Goal: Complete application form: Complete application form

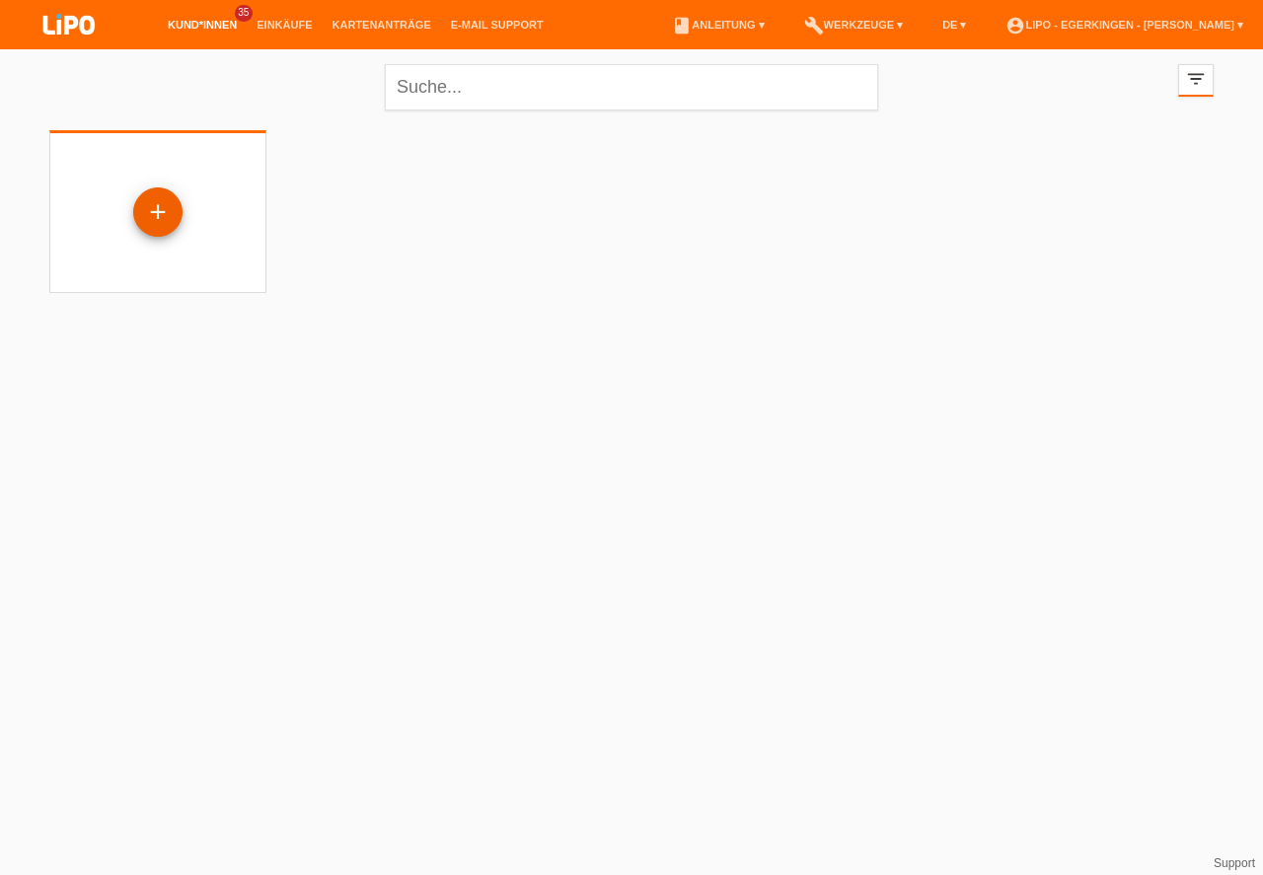
click at [153, 214] on div "+" at bounding box center [157, 212] width 47 height 34
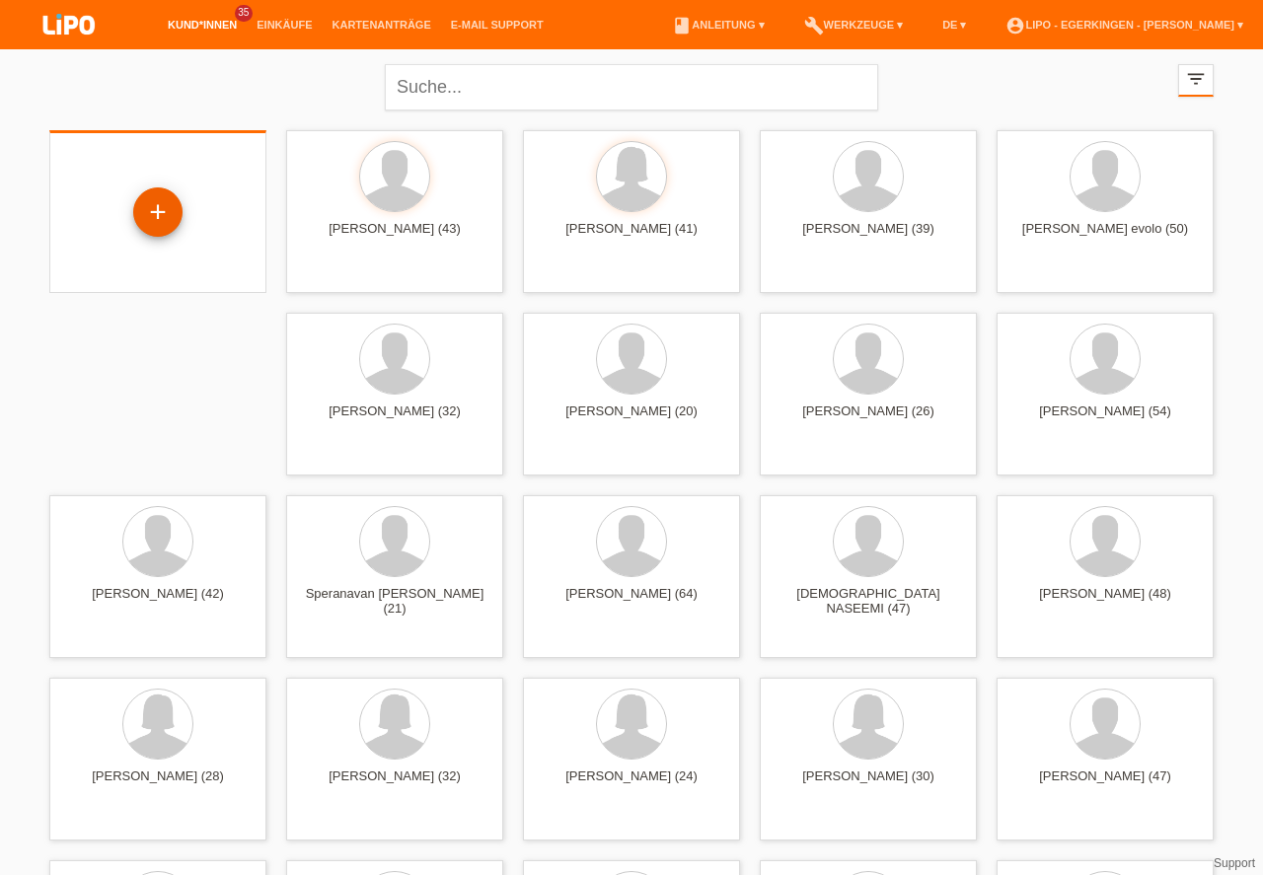
click at [164, 204] on div "+" at bounding box center [157, 212] width 47 height 34
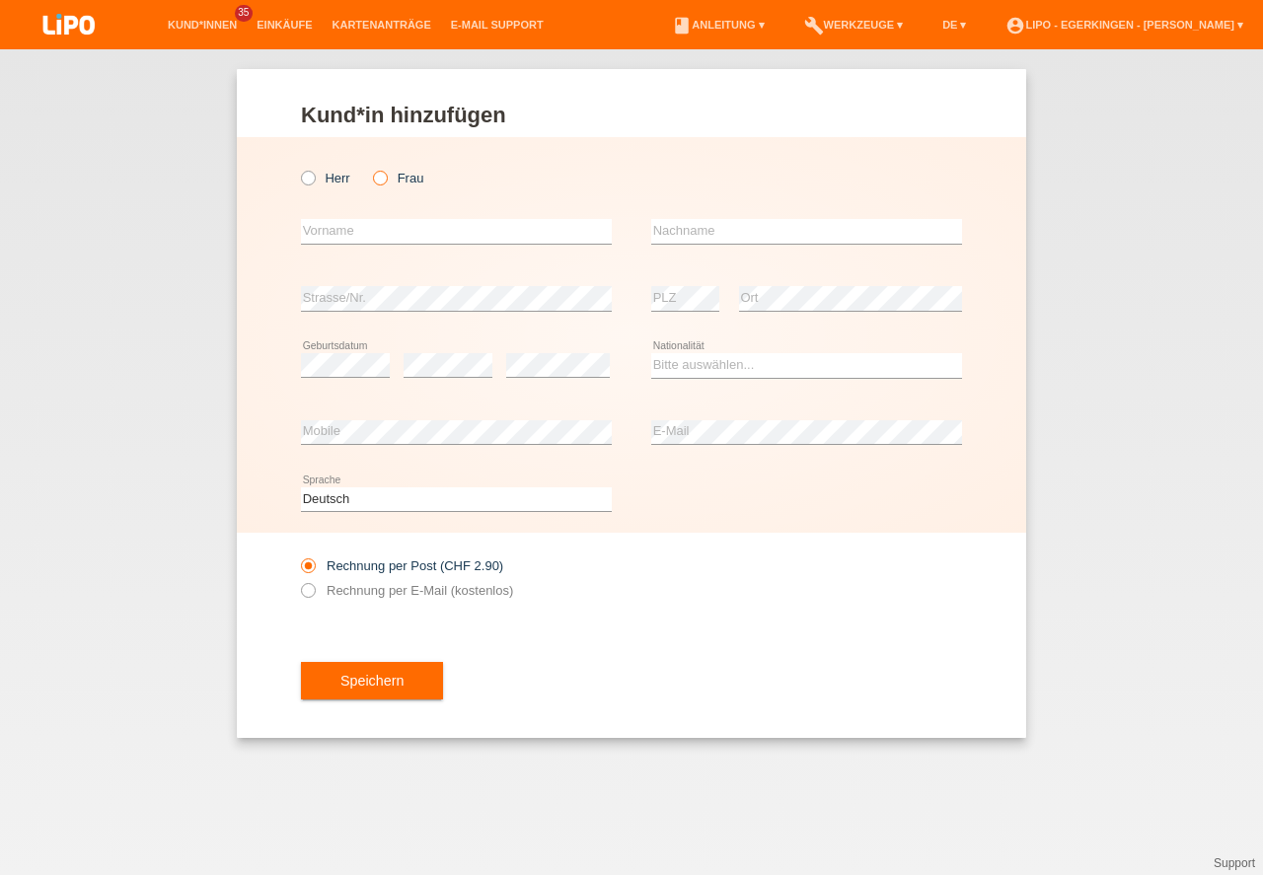
click at [370, 168] on icon at bounding box center [370, 168] width 0 height 0
click at [378, 180] on input "Frau" at bounding box center [379, 177] width 13 height 13
radio input "true"
click at [354, 228] on input "text" at bounding box center [456, 231] width 311 height 25
type input "[PERSON_NAME]"
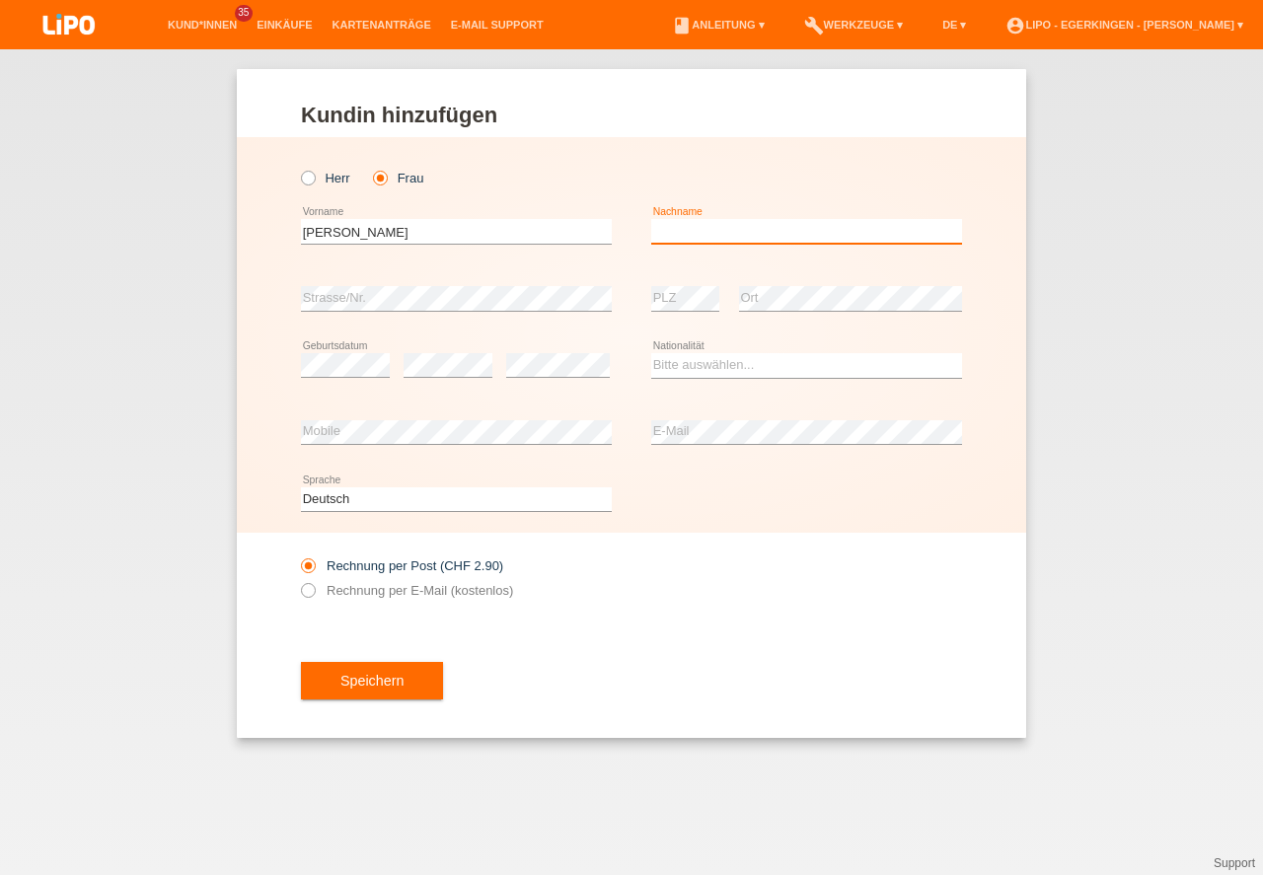
click at [692, 235] on input "text" at bounding box center [806, 231] width 311 height 25
type input "[PERSON_NAME]"
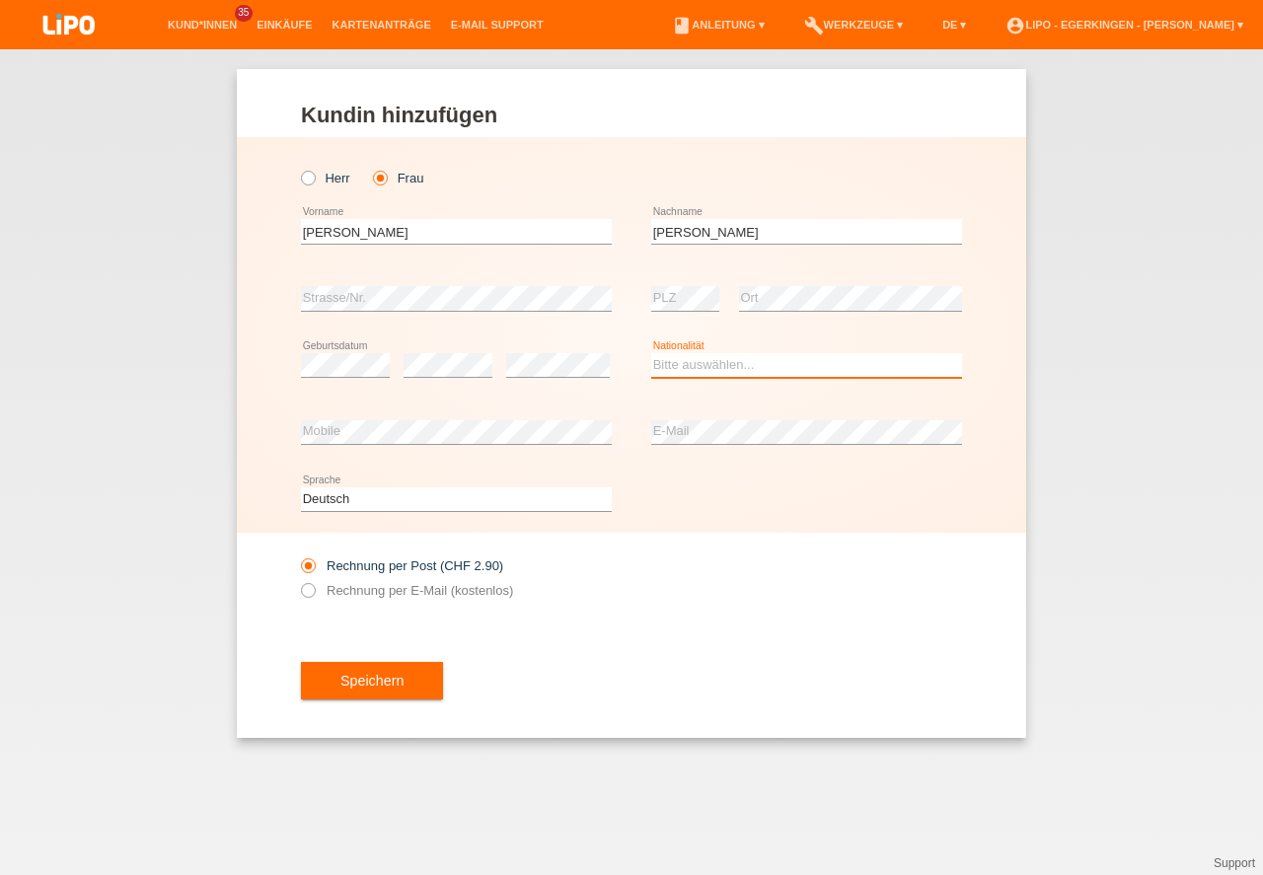
click at [675, 371] on select "Bitte auswählen... Schweiz Deutschland Liechtenstein Österreich ------------ Af…" at bounding box center [806, 365] width 311 height 24
select select "IT"
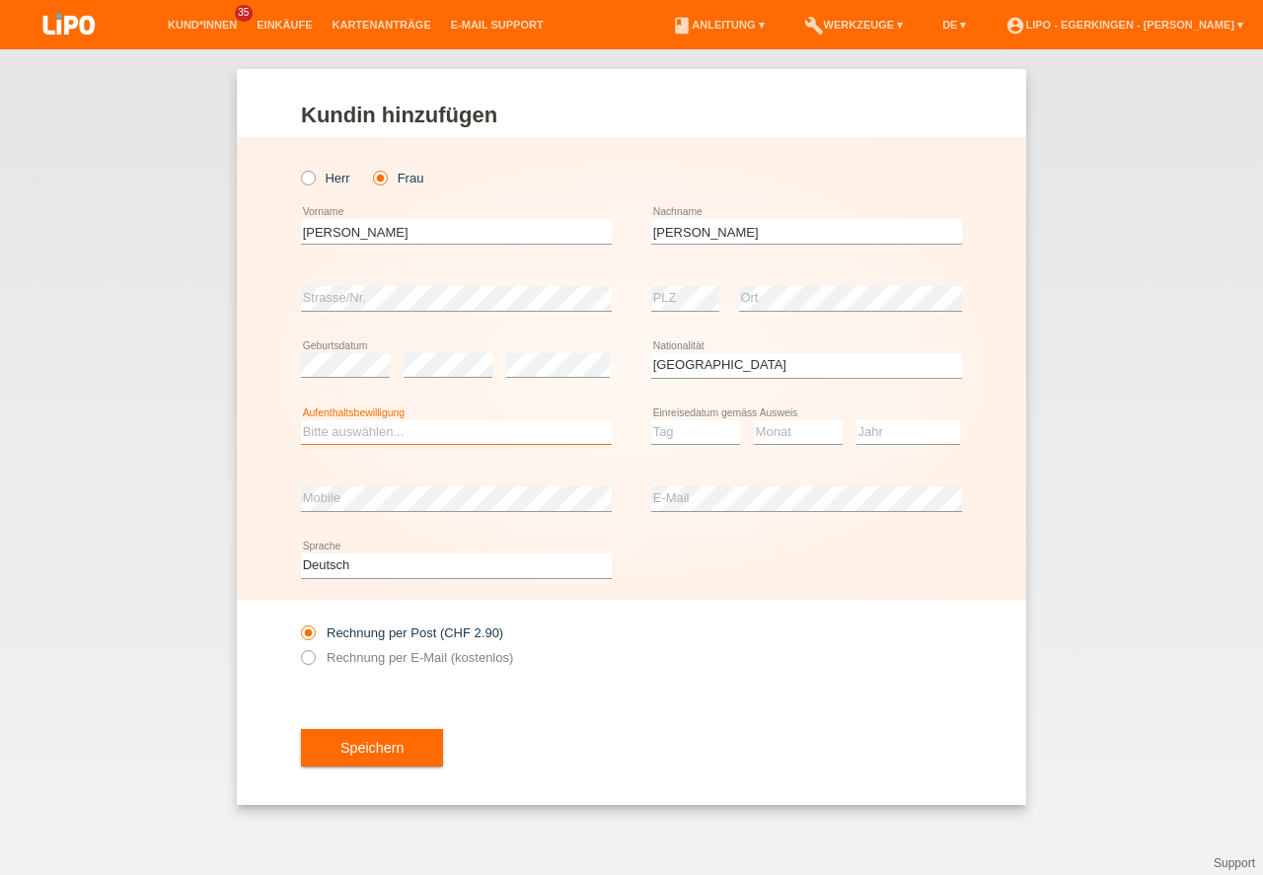
click at [348, 433] on select "Bitte auswählen... C B B - Flüchtlingsstatus Andere" at bounding box center [456, 432] width 311 height 24
select select "C"
click at [0, 0] on option "C" at bounding box center [0, 0] width 0 height 0
click at [670, 429] on select "Tag 01 02 03 04 05 06 07 08 09 10 11" at bounding box center [695, 432] width 89 height 24
select select "21"
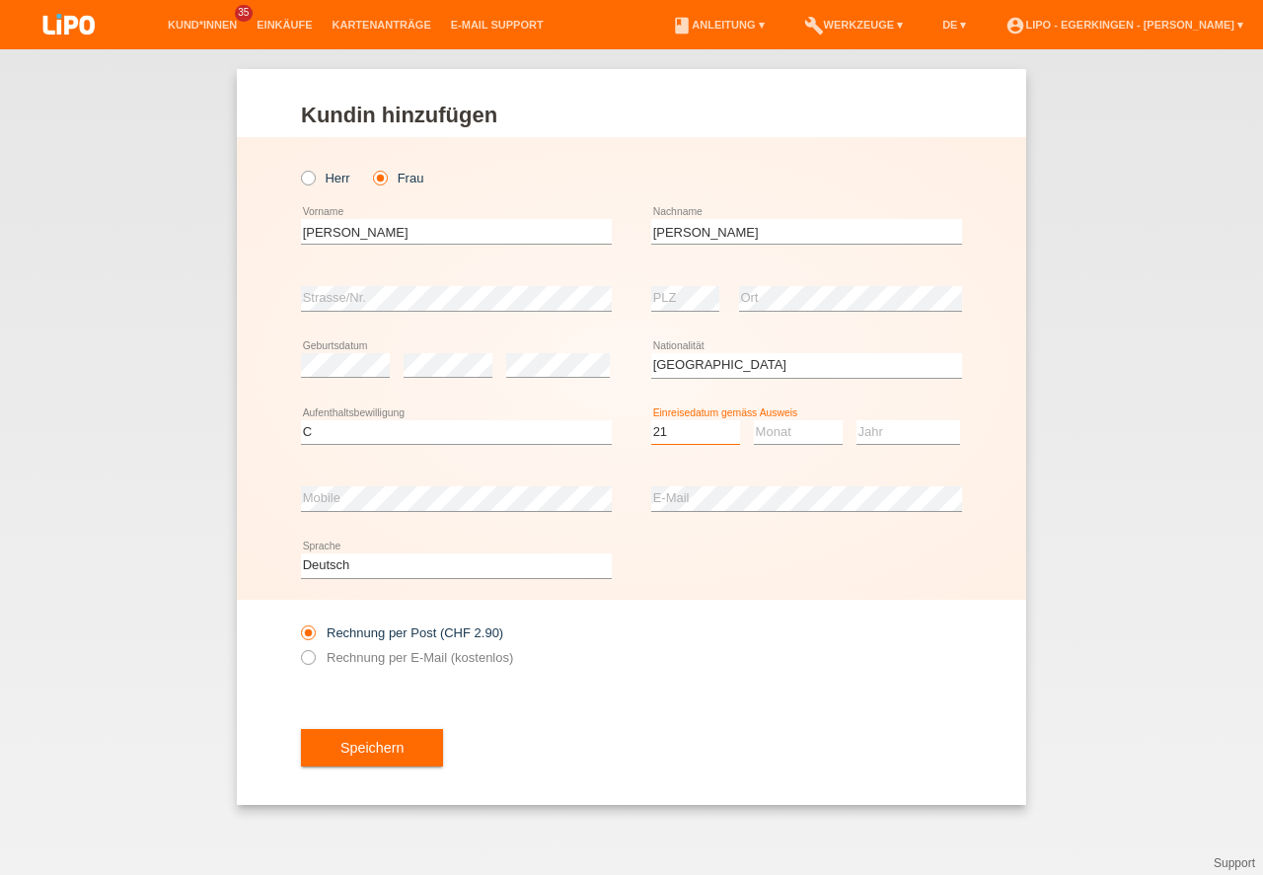
click at [0, 0] on option "21" at bounding box center [0, 0] width 0 height 0
click at [787, 428] on select "Monat 01 02 03 04 05 06 07 08 09 10 11" at bounding box center [798, 432] width 89 height 24
select select "10"
click at [0, 0] on option "10" at bounding box center [0, 0] width 0 height 0
click at [876, 431] on select "Jahr 2025 2024 2023 2022 2021 2020 2019 2018 2017 2016 2015 2014 2013 2012 2011…" at bounding box center [909, 432] width 104 height 24
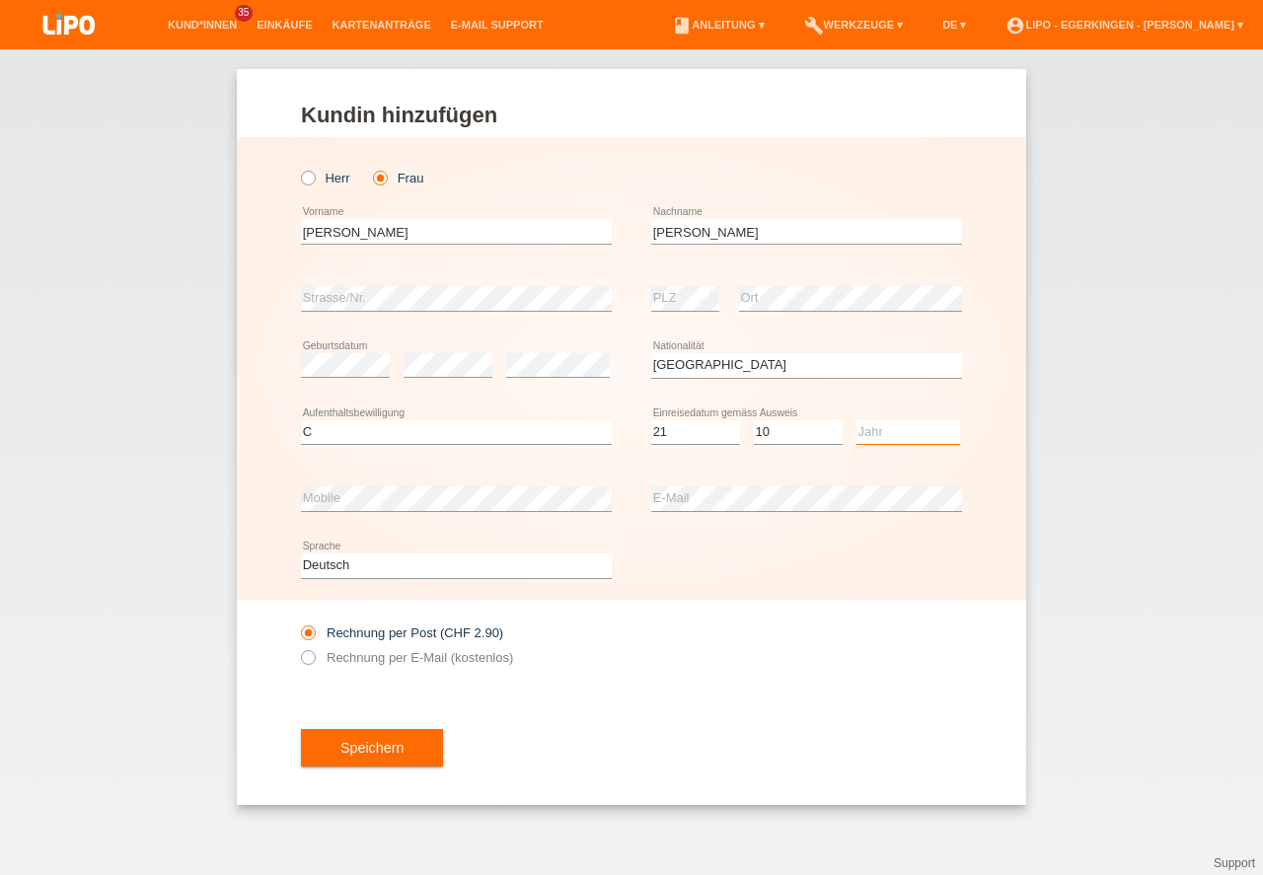
select select "1970"
click at [0, 0] on option "1970" at bounding box center [0, 0] width 0 height 0
click at [298, 647] on icon at bounding box center [298, 647] width 0 height 0
click at [313, 657] on input "Rechnung per E-Mail (kostenlos)" at bounding box center [307, 662] width 13 height 25
radio input "true"
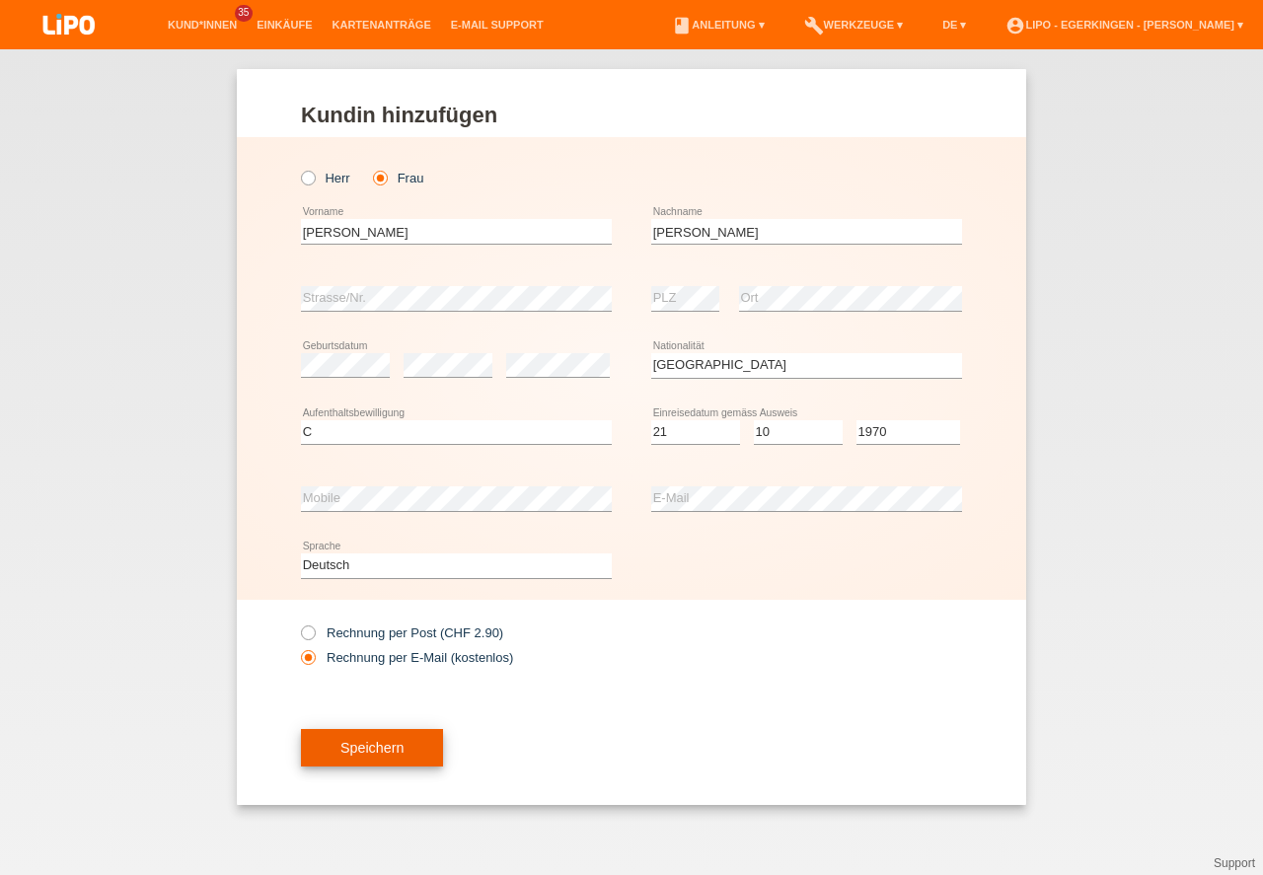
click at [366, 745] on button "Speichern" at bounding box center [372, 747] width 142 height 37
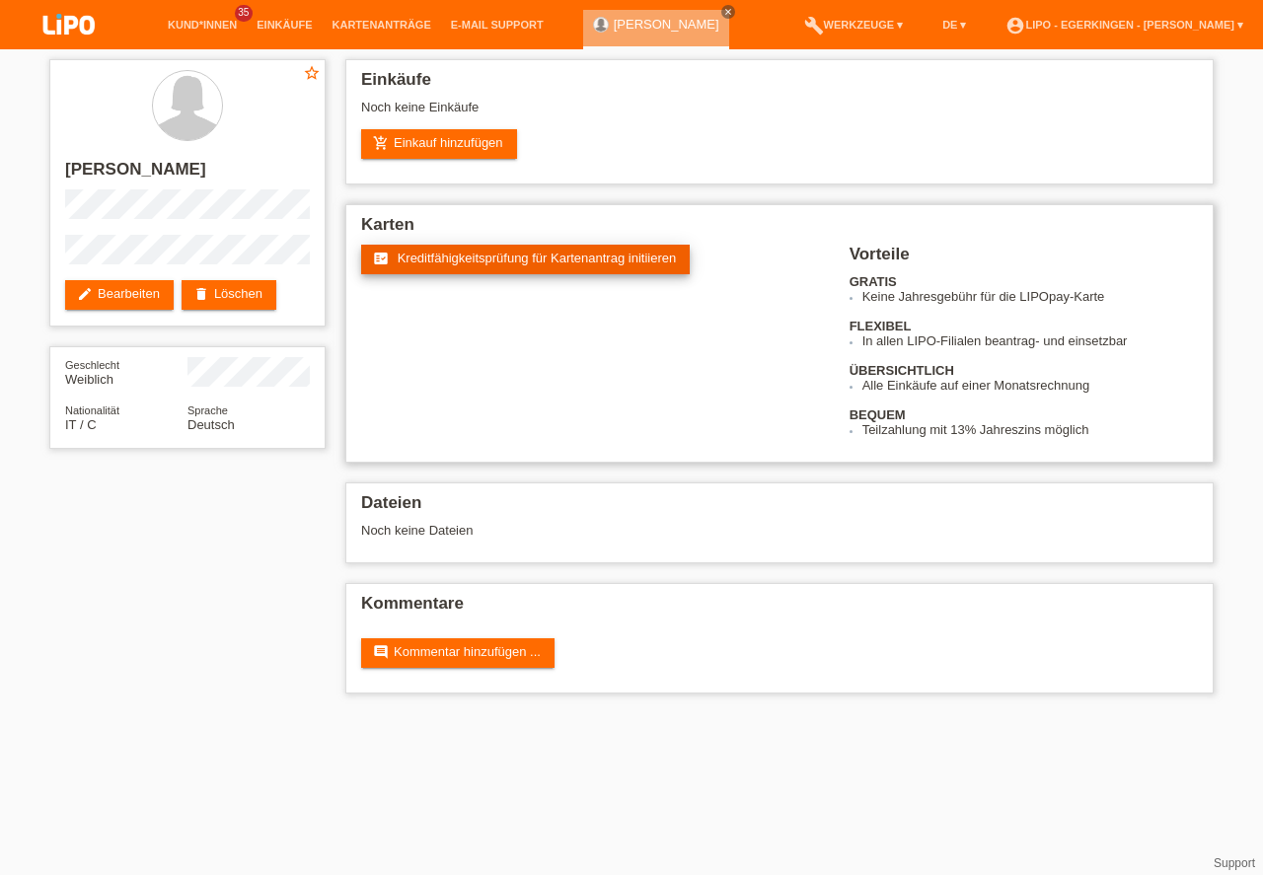
click at [469, 261] on span "Kreditfähigkeitsprüfung für Kartenantrag initiieren" at bounding box center [537, 258] width 279 height 15
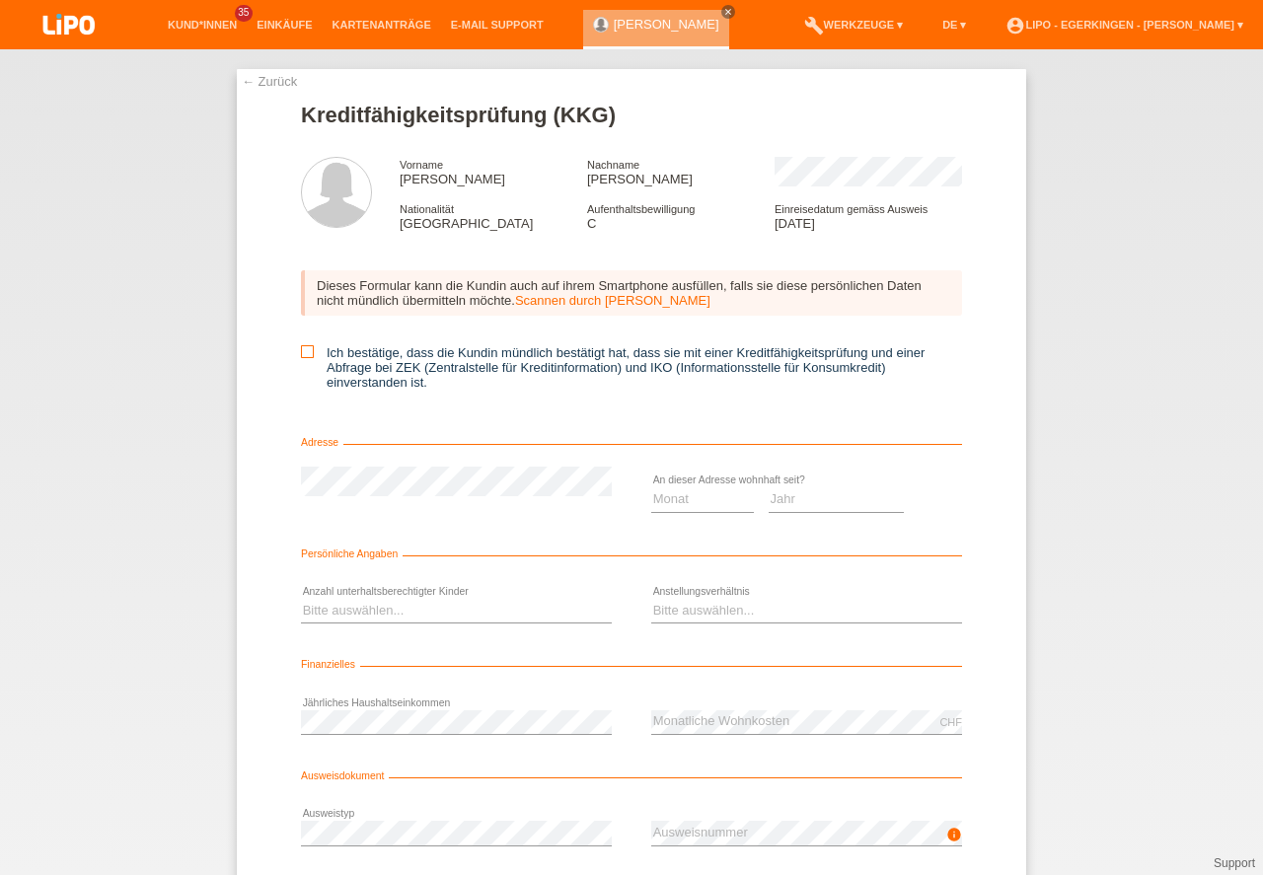
click at [309, 350] on icon at bounding box center [307, 351] width 13 height 13
click at [309, 350] on input "Ich bestätige, dass die Kundin mündlich bestätigt hat, dass sie mit einer Kredi…" at bounding box center [307, 351] width 13 height 13
checkbox input "true"
click at [670, 501] on select "Monat 01 02 03 04 05 06 07 08 09 10" at bounding box center [702, 499] width 103 height 24
click at [791, 506] on select "Jahr 2025 2024 2023 2022 2021 2020 2019 2018 2017 2016 2015 2014 2013 2012 2011…" at bounding box center [837, 499] width 136 height 24
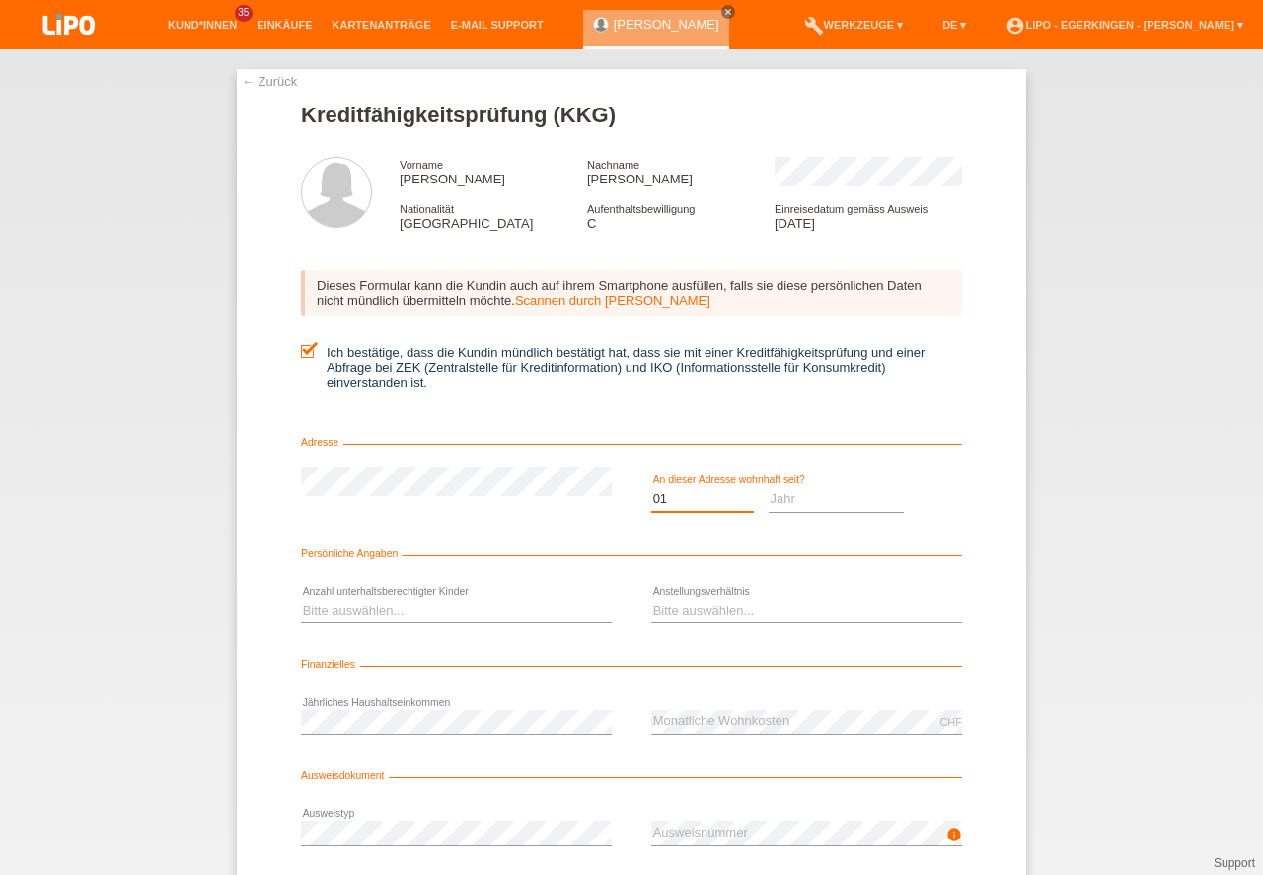
select select "01"
click at [791, 506] on select "Jahr 2025 2024 2023 2022 2021 2020 2019 2018 2017 2016 2015 2014 2013 2012 2011…" at bounding box center [837, 499] width 136 height 24
select select "2020"
click at [0, 0] on option "2020" at bounding box center [0, 0] width 0 height 0
click at [668, 601] on select "Bitte auswählen... Unbefristet Befristet Lehrling/Student Pensioniert Nicht arb…" at bounding box center [806, 611] width 311 height 24
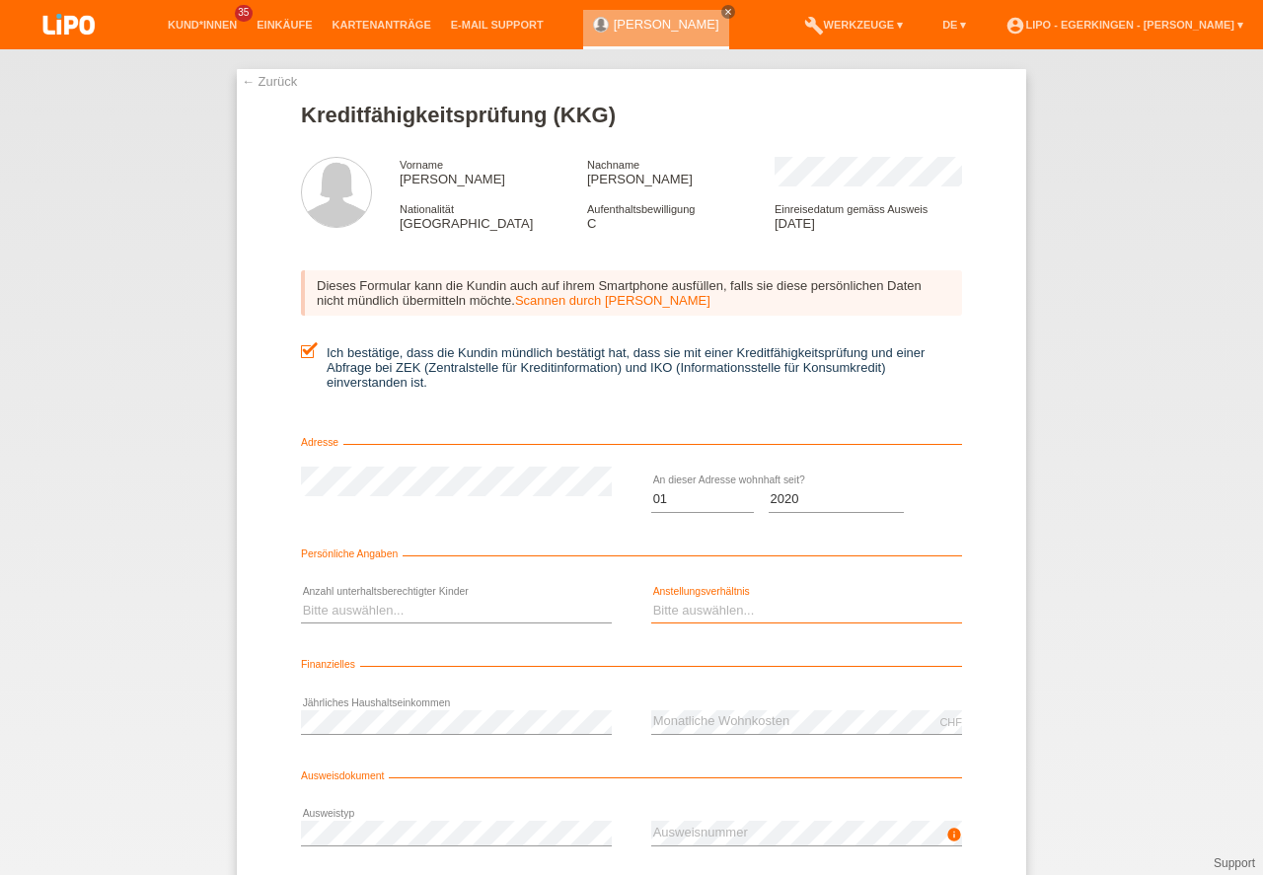
select select "UNLIMITED"
click at [0, 0] on option "Unbefristet" at bounding box center [0, 0] width 0 height 0
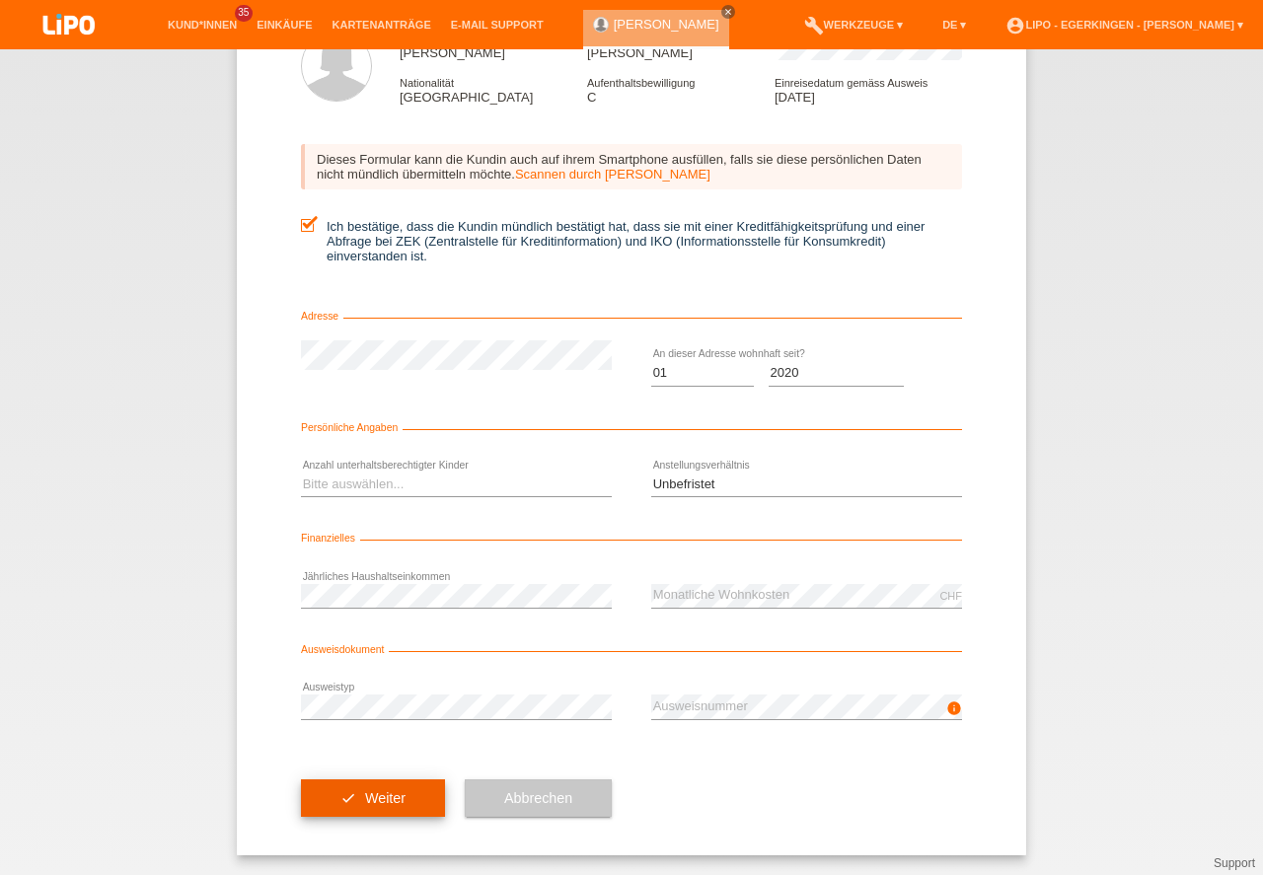
click at [383, 794] on button "check Weiter" at bounding box center [373, 798] width 144 height 37
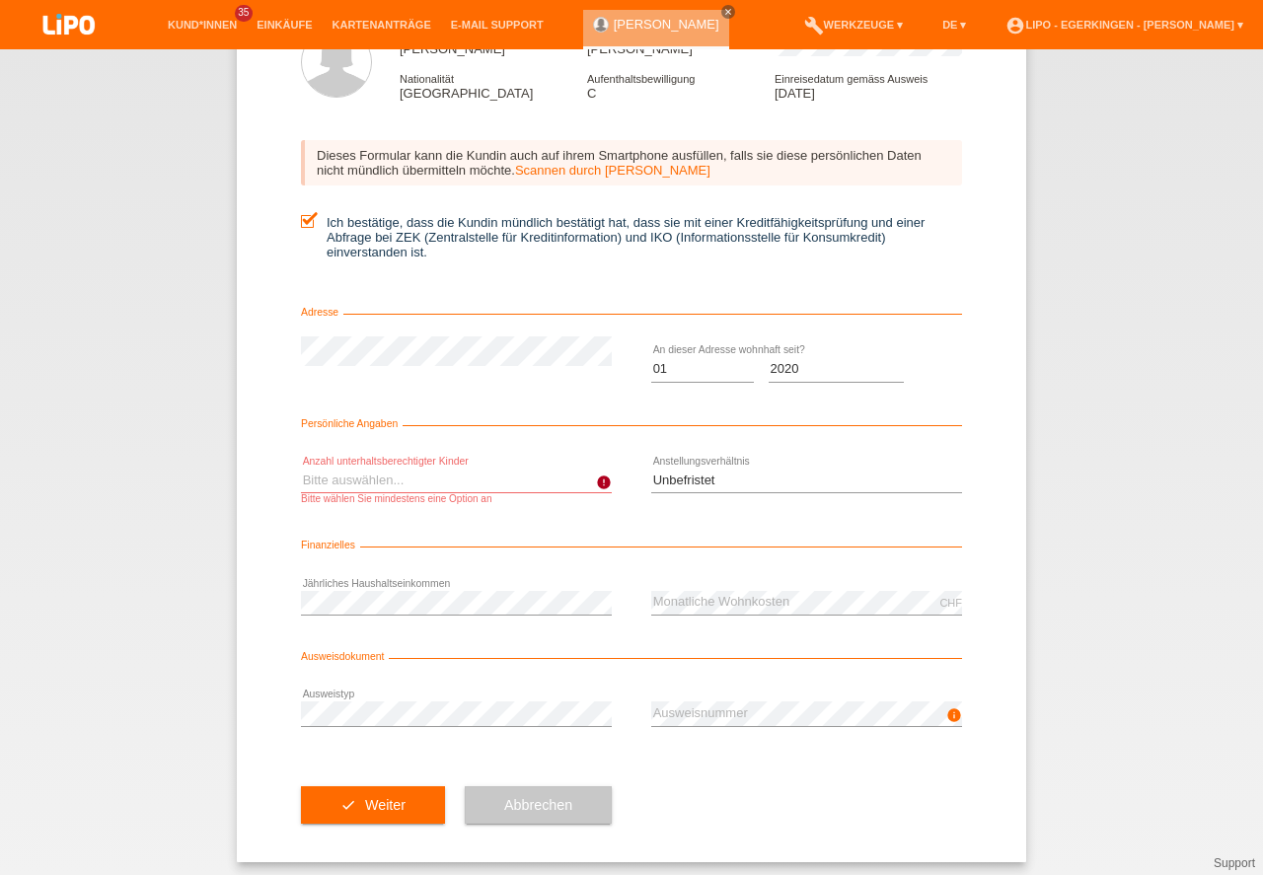
click at [355, 478] on select "Bitte auswählen... 0 1 2 3 4 5 6 7 8 9" at bounding box center [456, 481] width 311 height 24
select select "0"
click at [0, 0] on option "0" at bounding box center [0, 0] width 0 height 0
click at [372, 813] on button "check Weiter" at bounding box center [373, 804] width 144 height 37
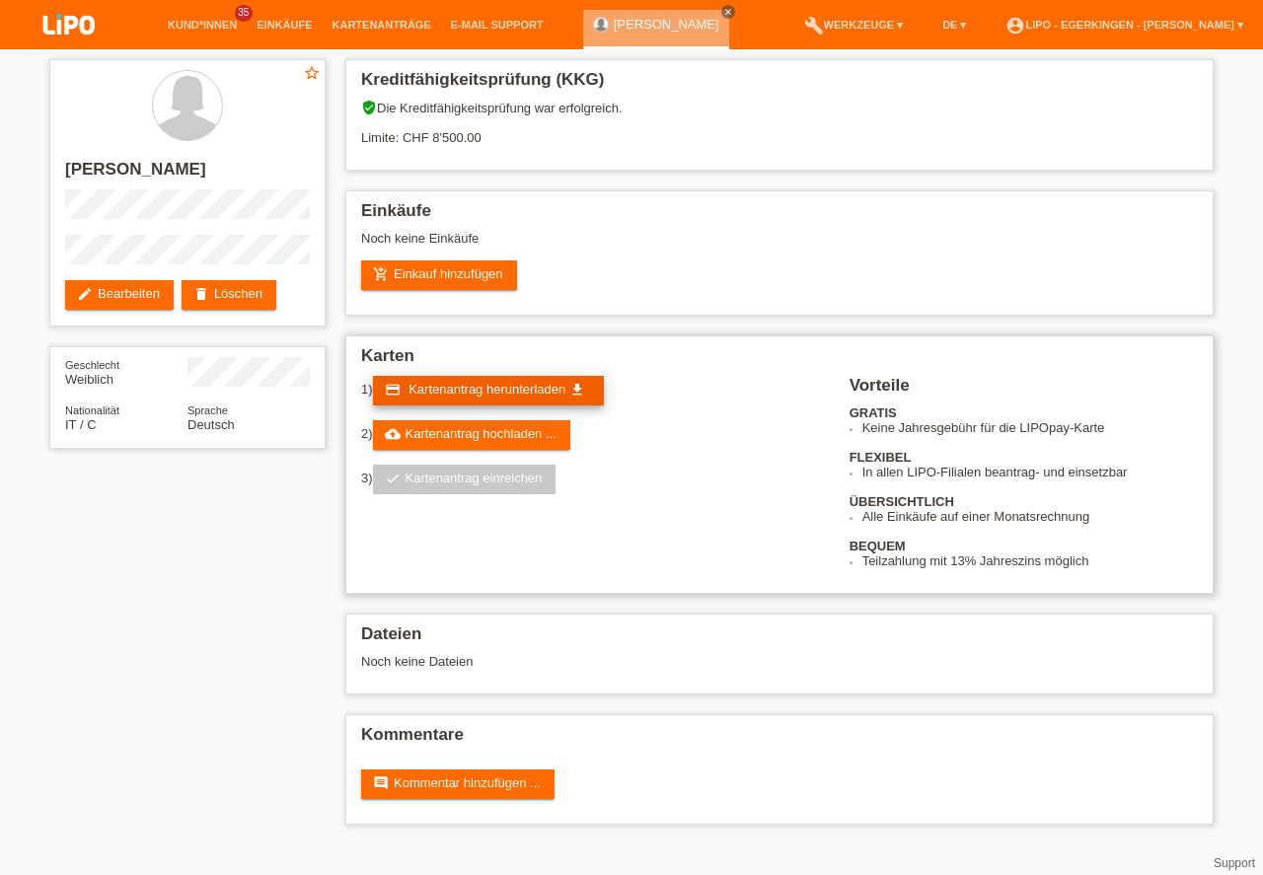
click at [434, 391] on span "Kartenantrag herunterladen" at bounding box center [487, 389] width 157 height 15
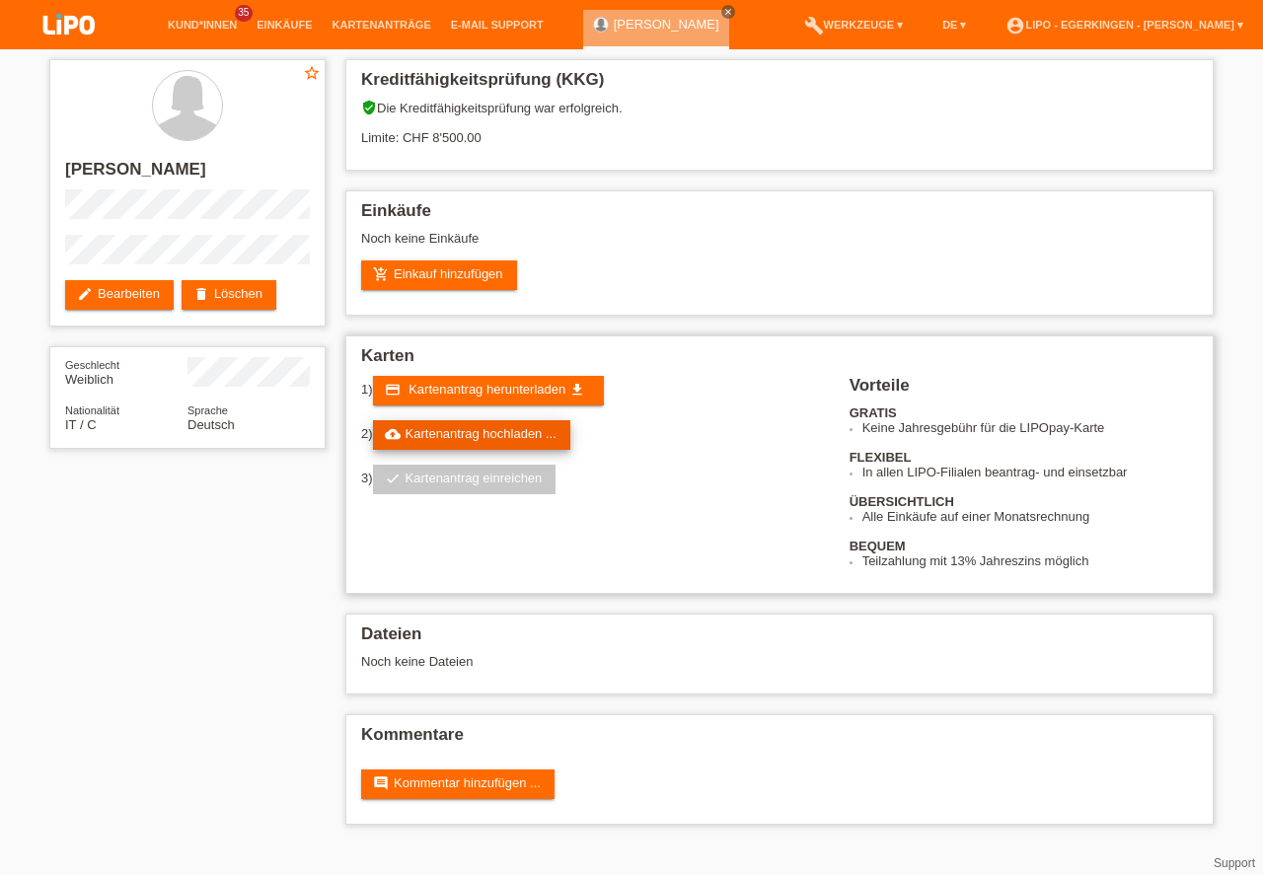
click at [459, 429] on link "cloud_upload Kartenantrag hochladen ..." at bounding box center [471, 435] width 197 height 30
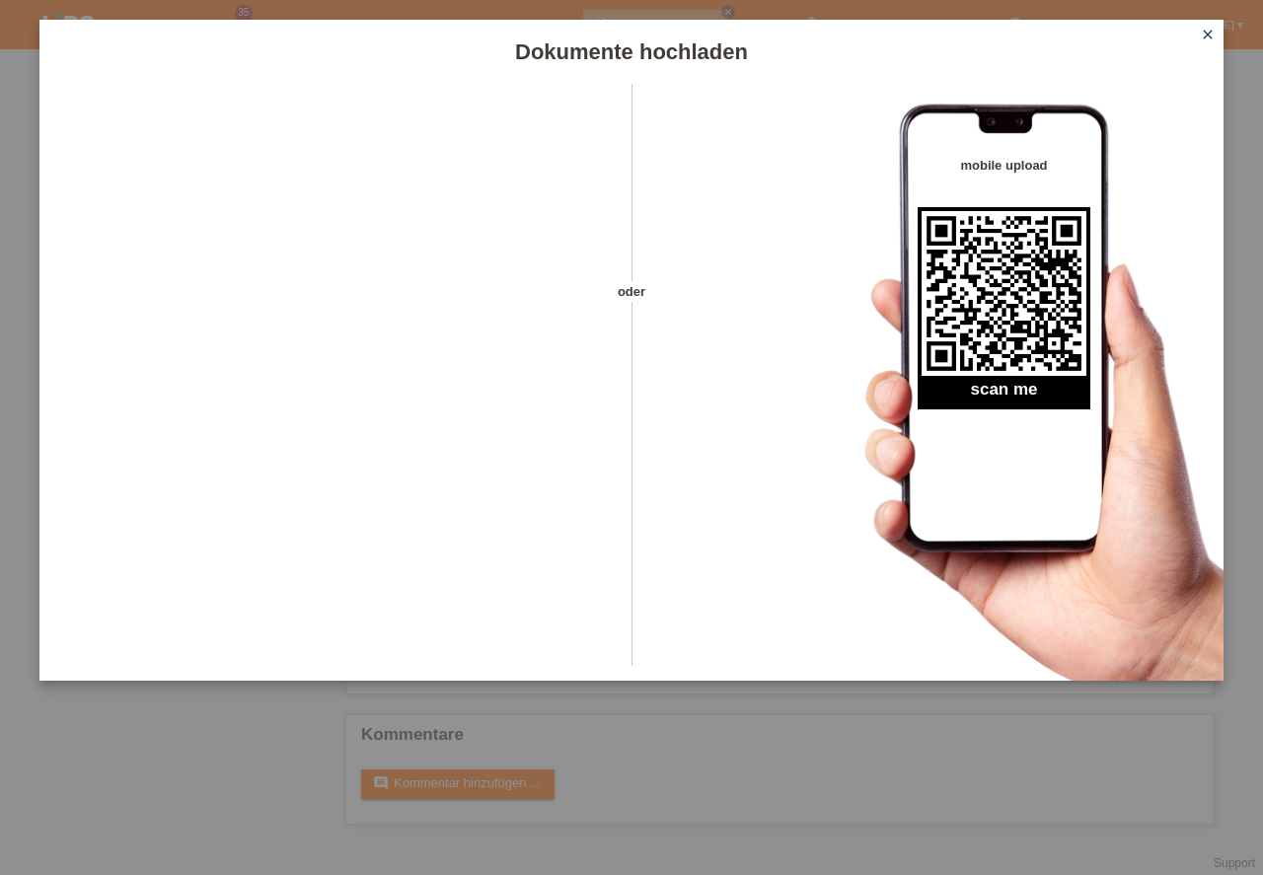
click at [1214, 29] on icon "close" at bounding box center [1208, 35] width 16 height 16
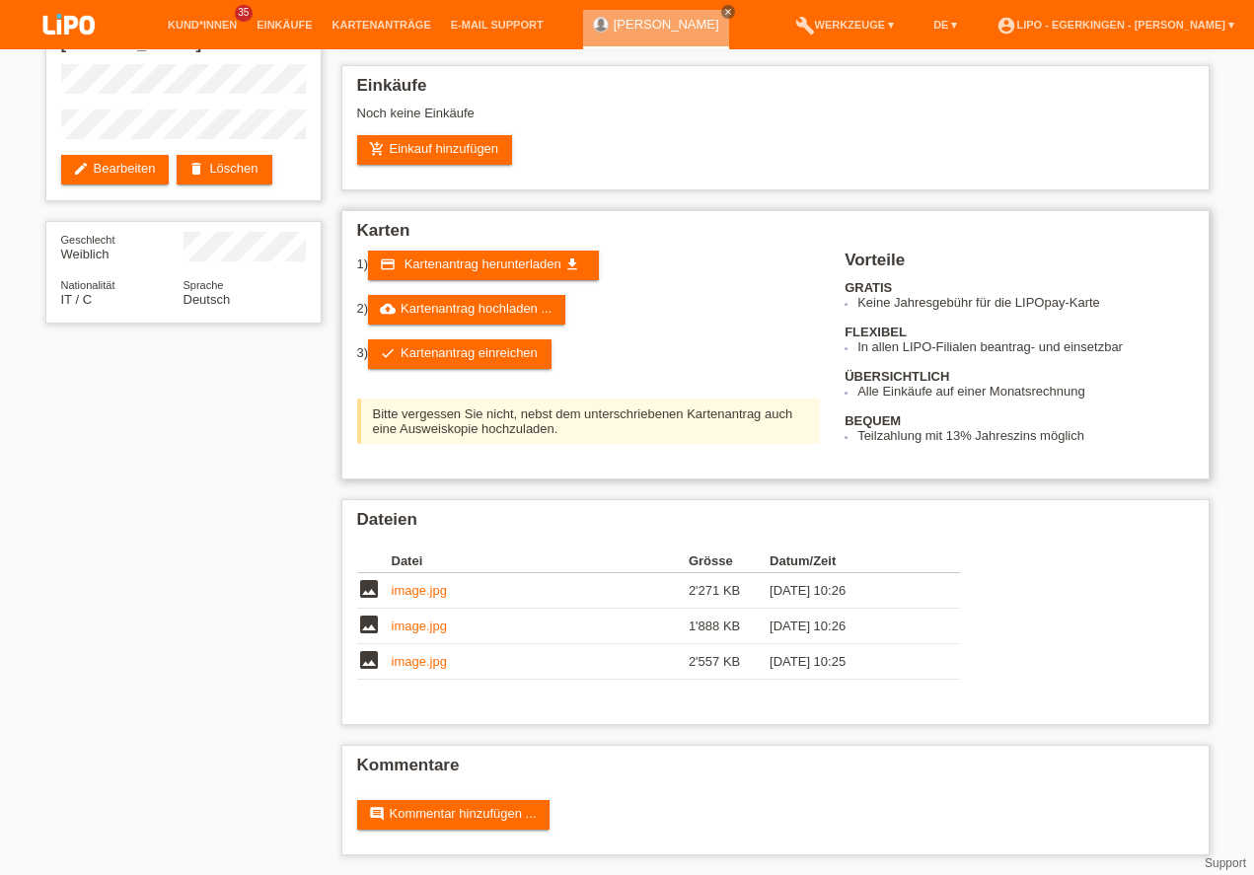
scroll to position [125, 0]
click at [420, 347] on link "check Kartenantrag einreichen" at bounding box center [460, 354] width 184 height 30
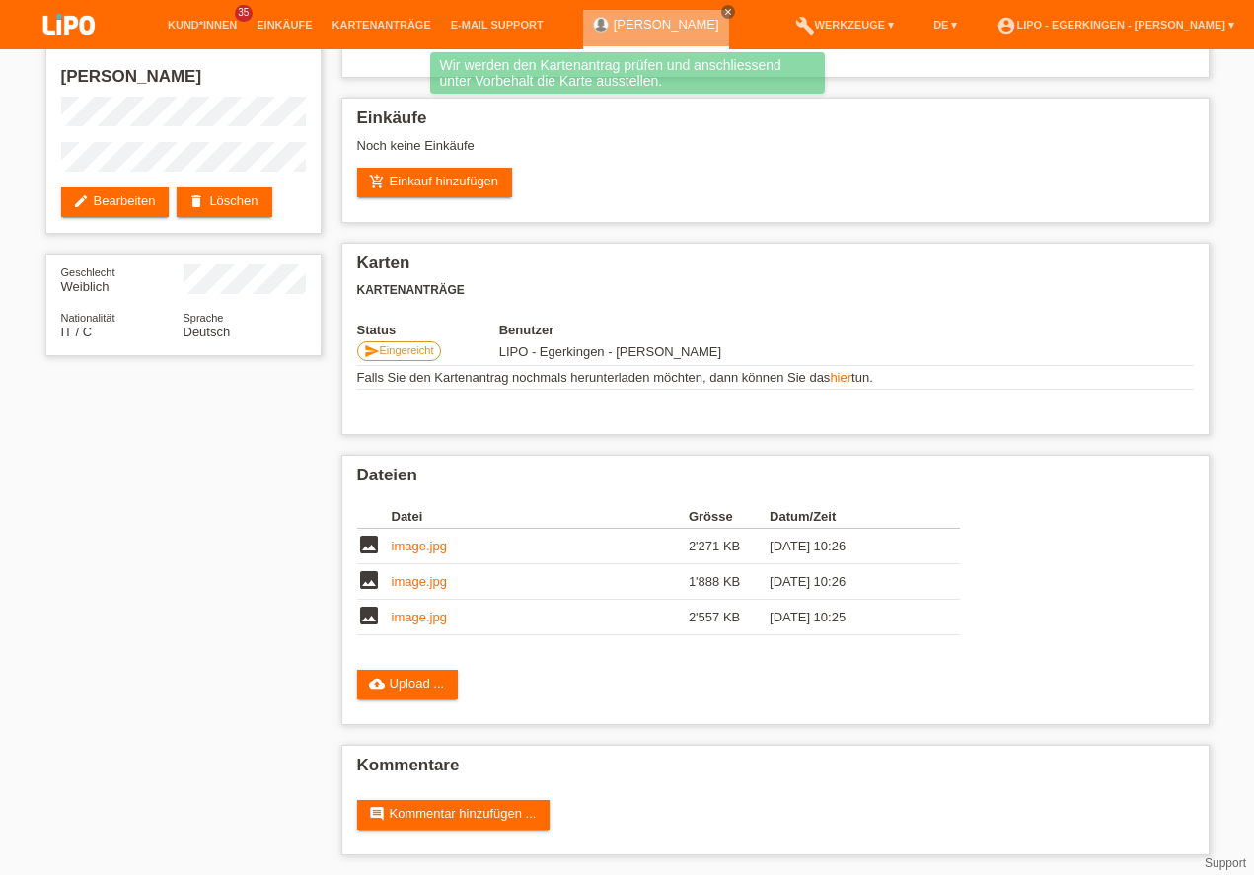
scroll to position [93, 0]
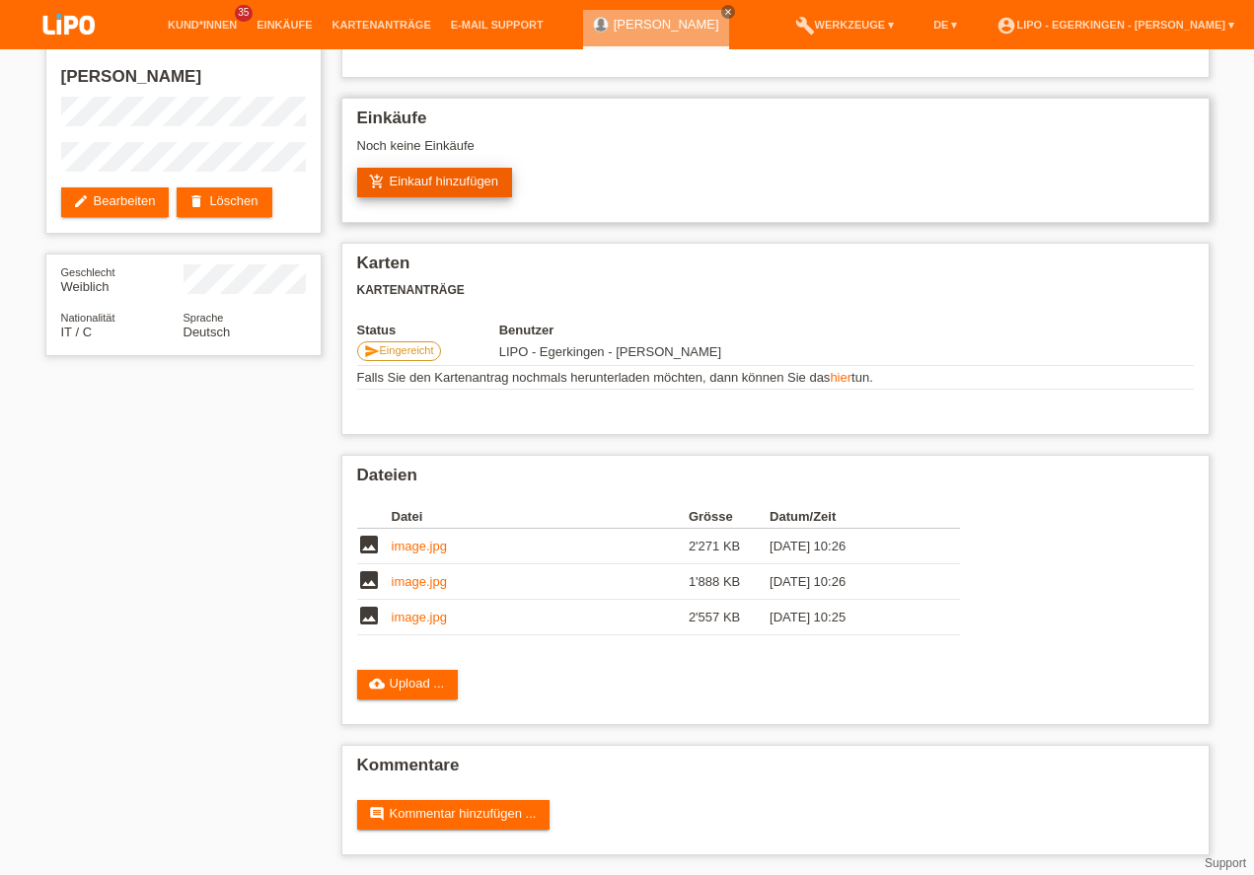
click at [434, 182] on link "add_shopping_cart Einkauf hinzufügen" at bounding box center [435, 183] width 156 height 30
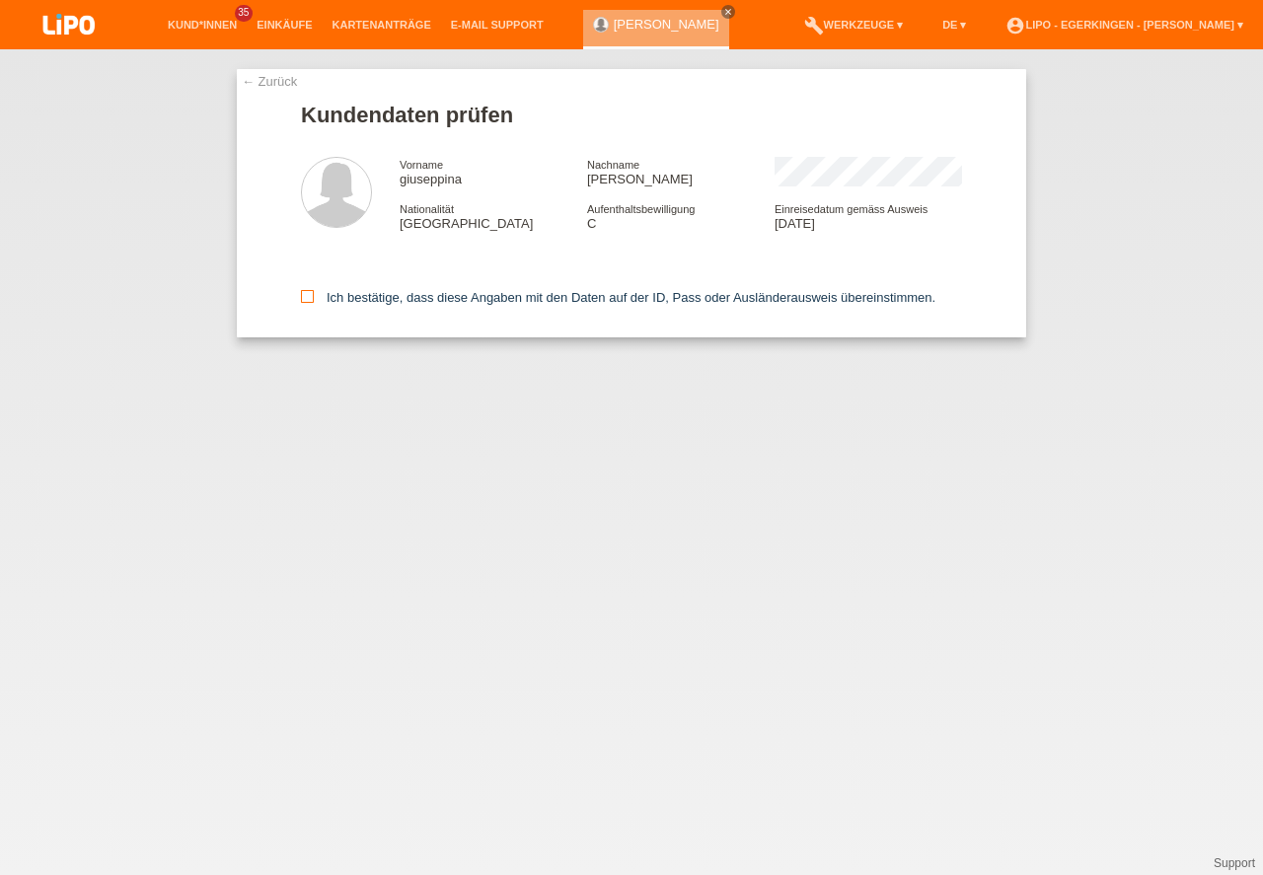
click at [305, 303] on input "Ich bestätige, dass diese Angaben mit den Daten auf der ID, Pass oder Ausländer…" at bounding box center [307, 296] width 13 height 13
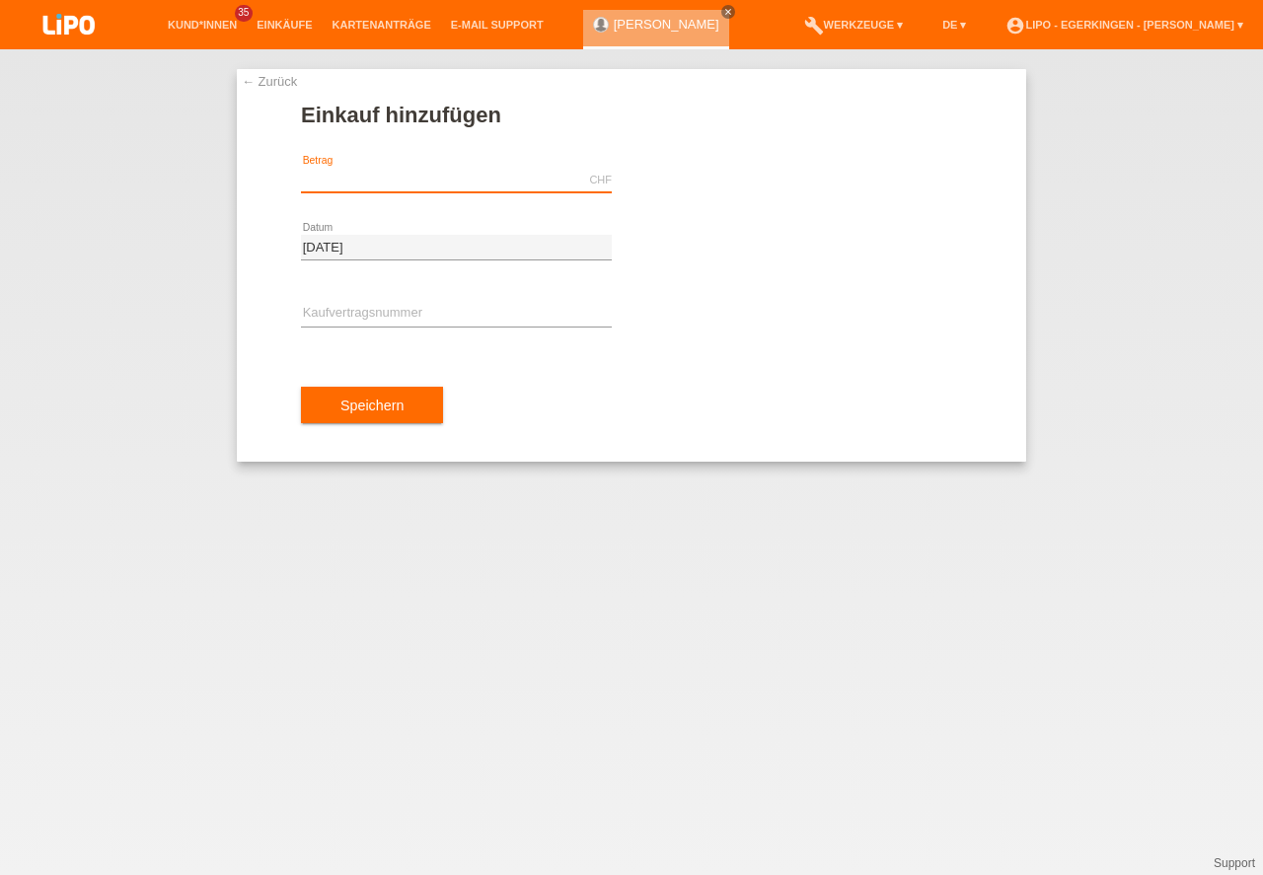
click at [357, 180] on input "text" at bounding box center [456, 180] width 311 height 25
type input "2909.00"
click at [325, 303] on input "text" at bounding box center [456, 314] width 311 height 25
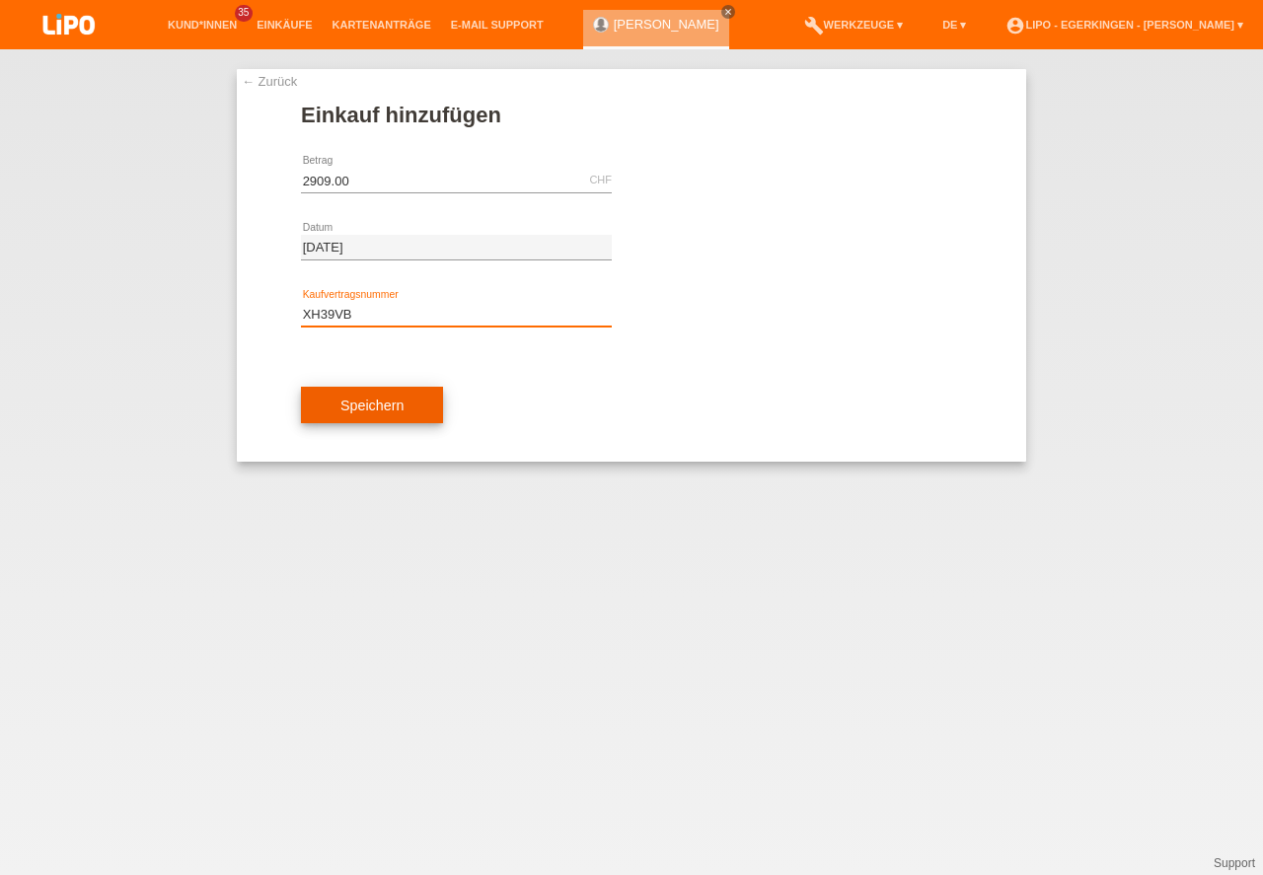
type input "XH39VB"
click at [373, 403] on button "Speichern" at bounding box center [372, 405] width 142 height 37
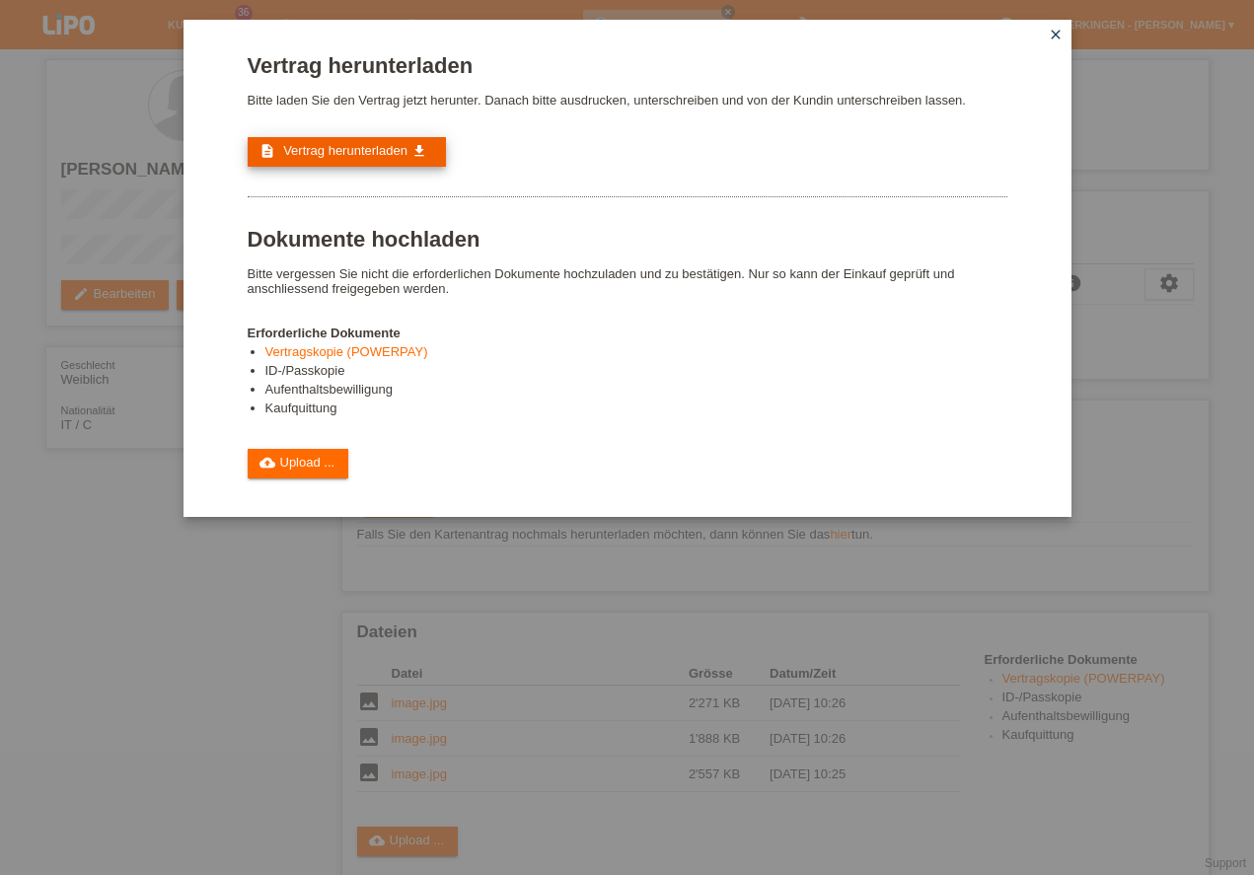
click at [350, 150] on span "Vertrag herunterladen" at bounding box center [345, 150] width 124 height 15
click at [283, 454] on link "cloud_upload Upload ..." at bounding box center [299, 464] width 102 height 30
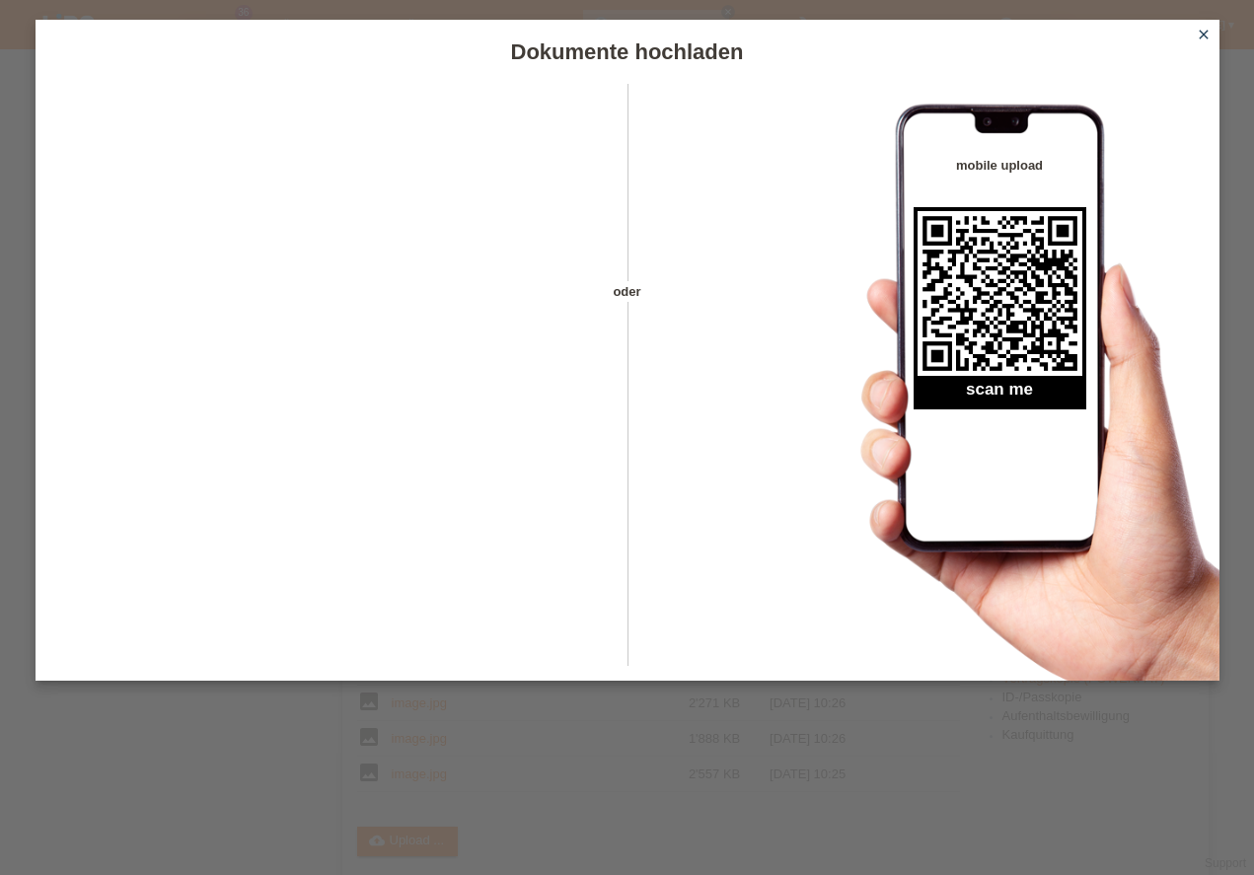
click at [1204, 34] on icon "close" at bounding box center [1204, 35] width 16 height 16
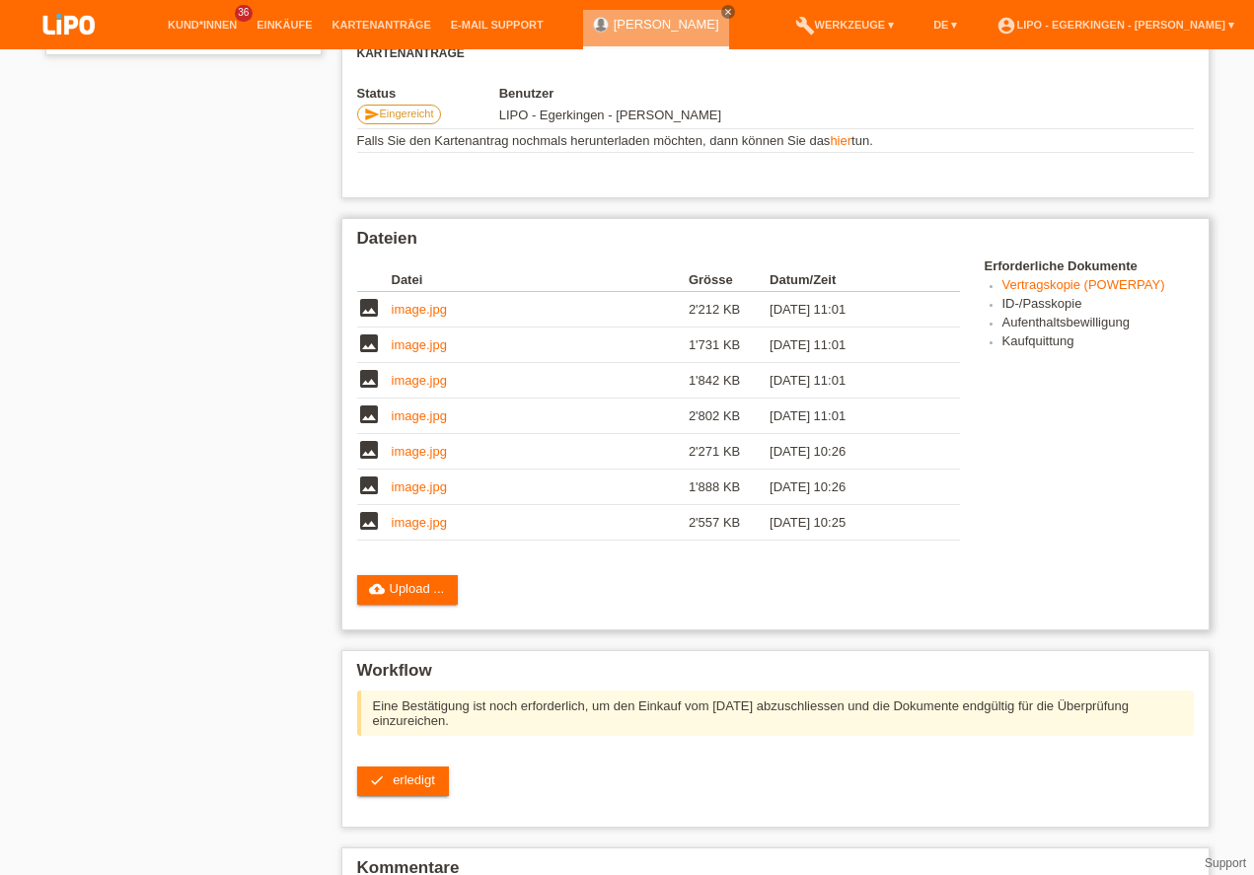
scroll to position [506, 0]
click at [400, 773] on span "erledigt" at bounding box center [414, 780] width 42 height 15
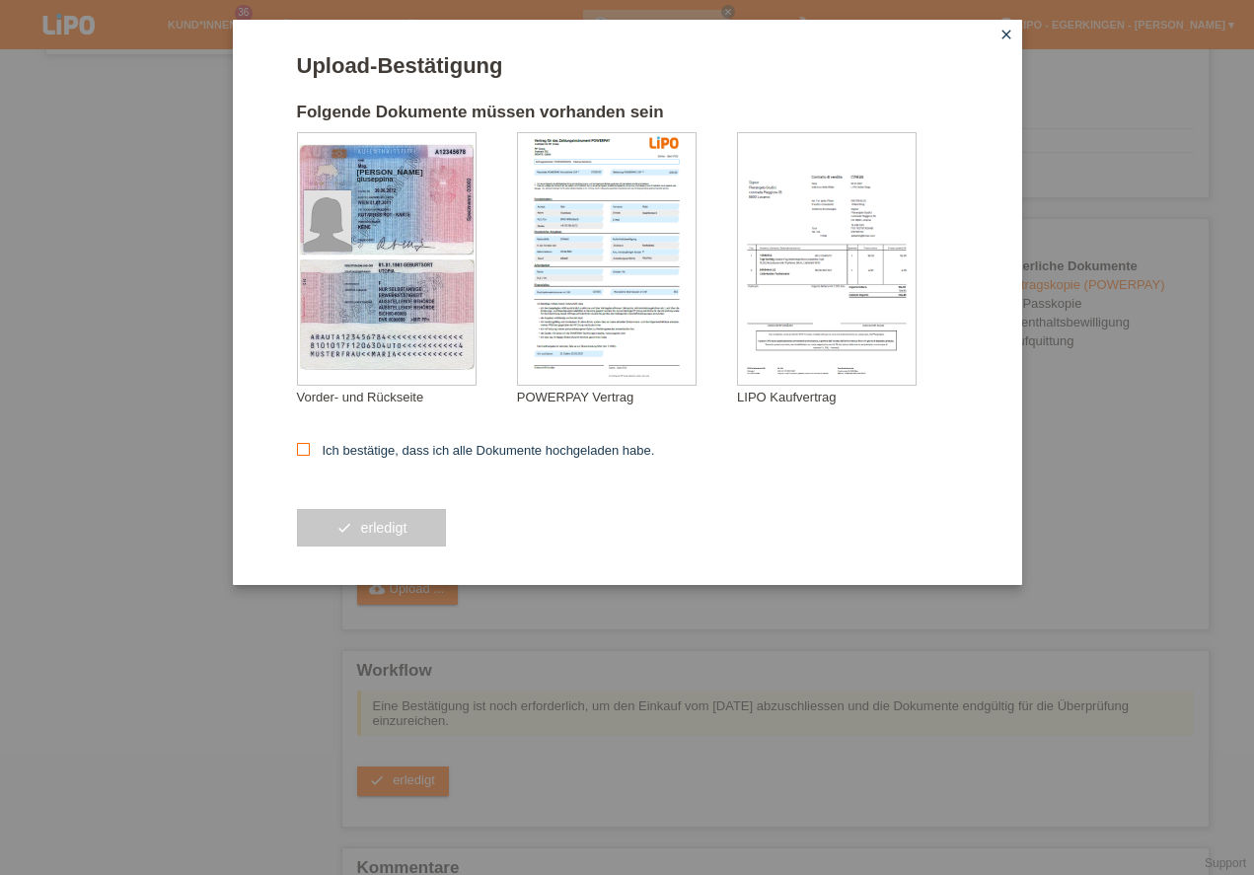
click at [302, 446] on icon at bounding box center [303, 449] width 13 height 13
click at [302, 446] on input "Ich bestätige, dass ich alle Dokumente hochgeladen habe." at bounding box center [303, 449] width 13 height 13
checkbox input "true"
click at [377, 527] on button "check erledigt" at bounding box center [372, 527] width 150 height 37
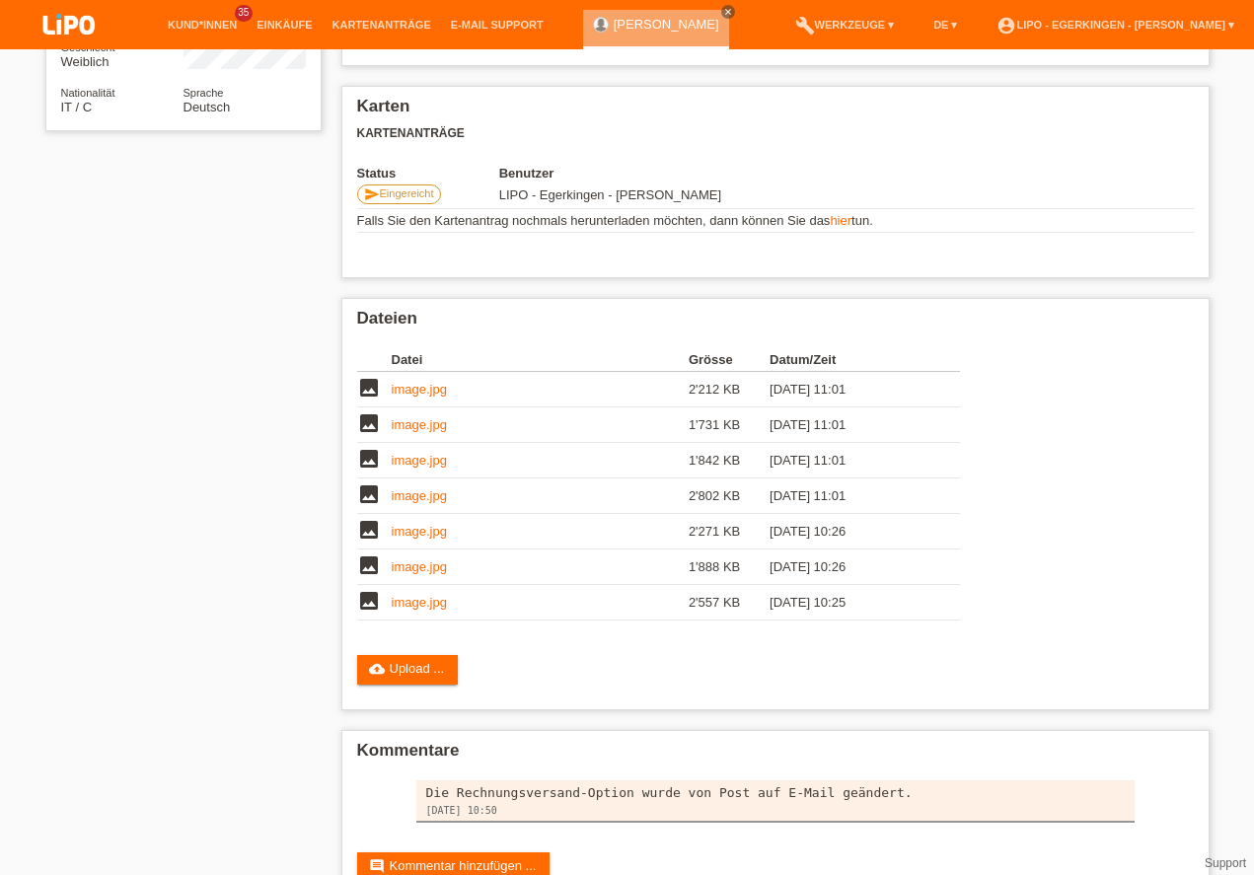
scroll to position [261, 0]
